Goal: Task Accomplishment & Management: Manage account settings

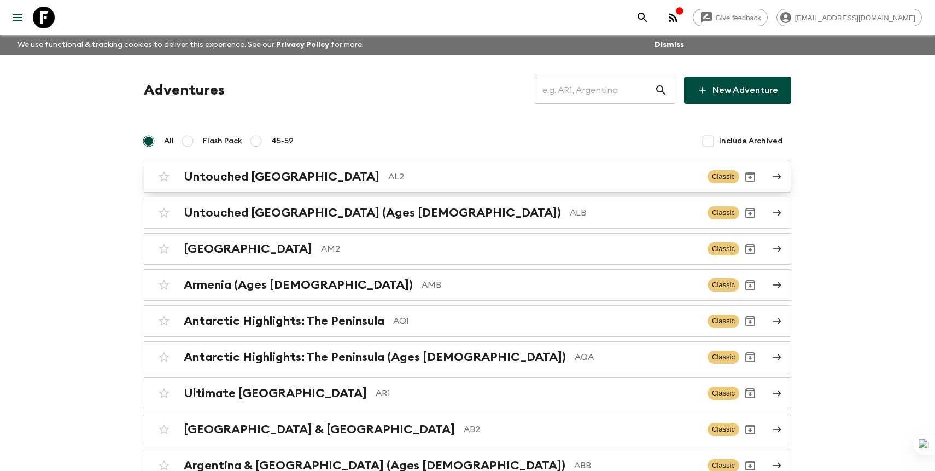
click at [388, 171] on p "AL2" at bounding box center [543, 176] width 311 height 13
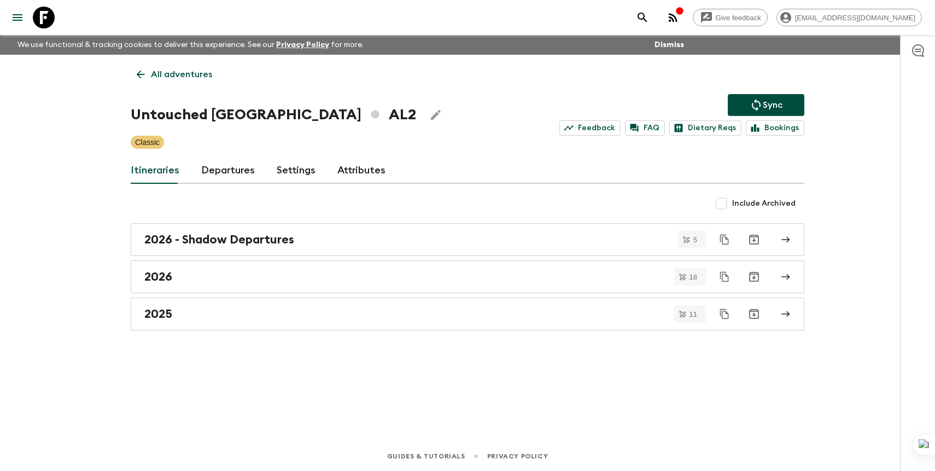
click at [249, 160] on link "Departures" at bounding box center [228, 171] width 54 height 26
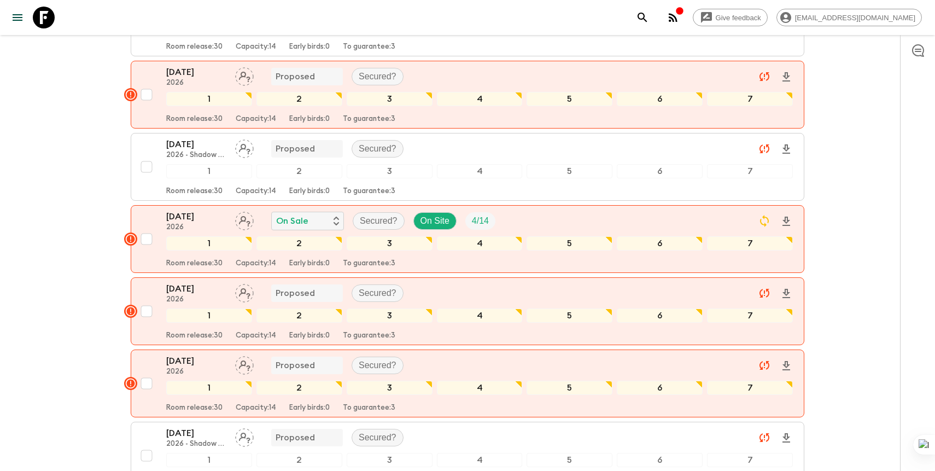
scroll to position [1551, 0]
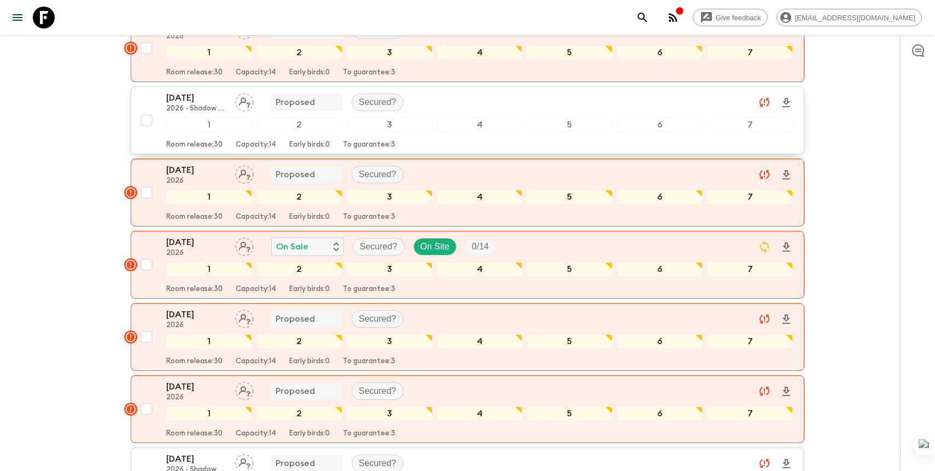
click at [149, 121] on input "checkbox" at bounding box center [147, 120] width 22 height 22
checkbox input "true"
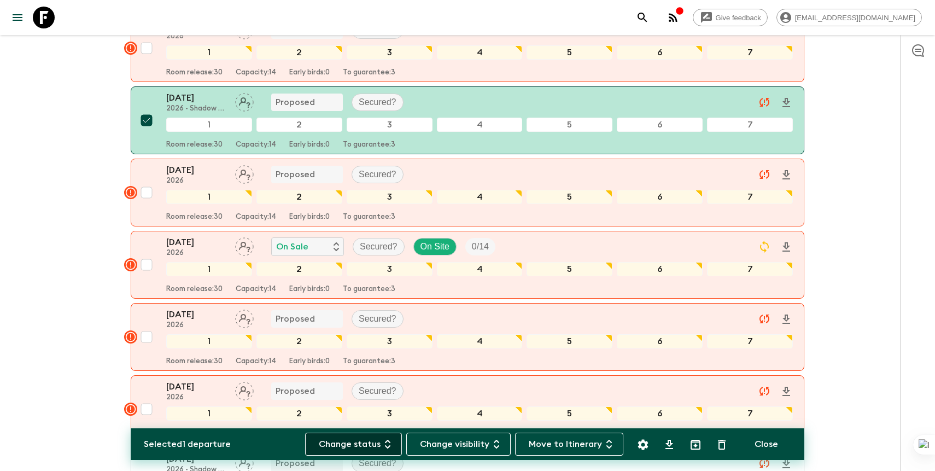
click at [367, 447] on button "Change status" at bounding box center [353, 444] width 97 height 23
